Goal: Check status: Check status

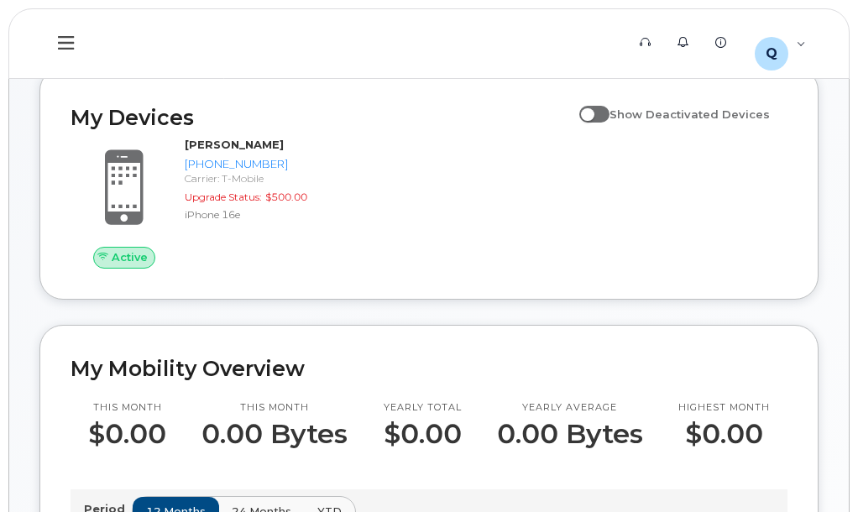
scroll to position [206, 0]
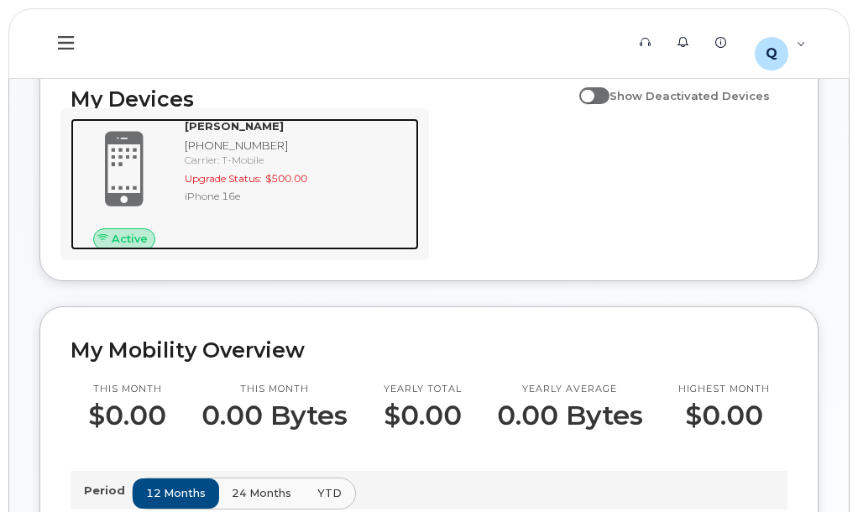
click at [113, 247] on span "Active" at bounding box center [130, 239] width 36 height 16
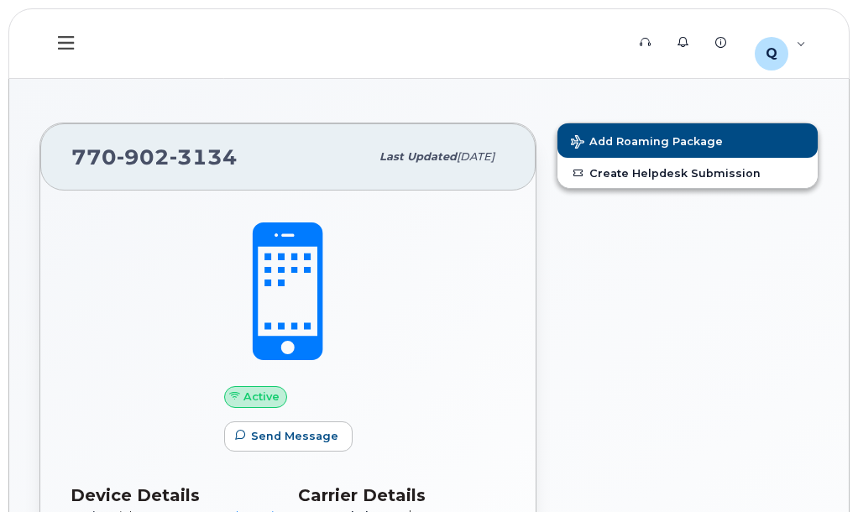
click at [602, 300] on div "Add Roaming Package Create Helpdesk Submission" at bounding box center [688, 506] width 282 height 786
